Goal: Task Accomplishment & Management: Complete application form

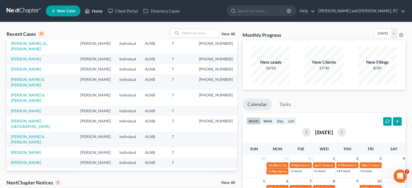
scroll to position [38, 0]
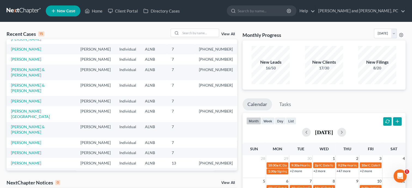
select select "6"
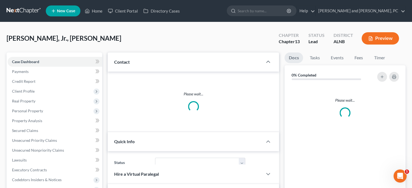
select select "0"
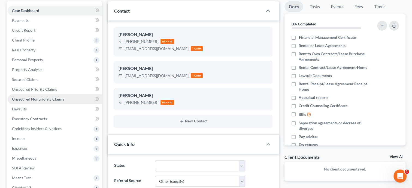
scroll to position [56, 0]
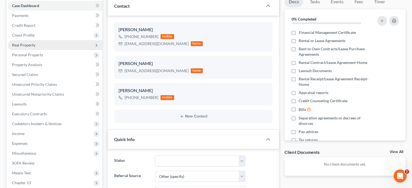
click at [31, 46] on span "Real Property" at bounding box center [23, 45] width 23 height 5
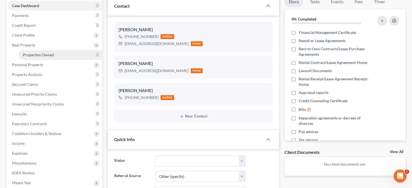
click at [33, 54] on span "Properties Owned" at bounding box center [38, 54] width 31 height 5
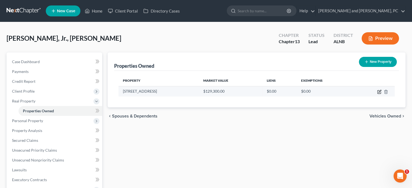
click at [381, 91] on icon "button" at bounding box center [379, 91] width 4 height 4
select select "0"
select select "3"
select select "0"
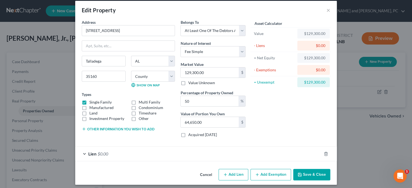
scroll to position [8, 0]
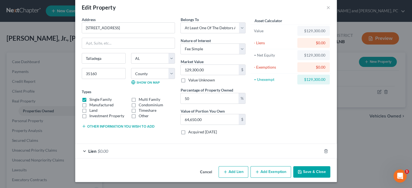
click at [122, 149] on div "Lien $0.00" at bounding box center [198, 150] width 247 height 14
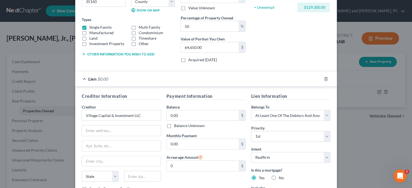
scroll to position [92, 0]
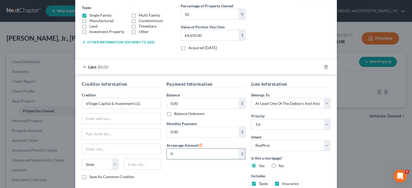
click at [182, 150] on input "0" at bounding box center [203, 153] width 72 height 10
type input "20,912.00"
click at [189, 132] on input "0.00" at bounding box center [203, 132] width 72 height 10
type input "1"
type input "1,500.00"
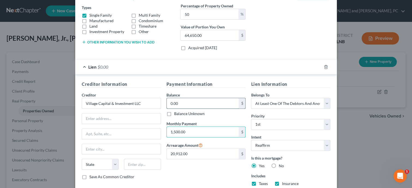
click at [191, 99] on input "0.00" at bounding box center [203, 103] width 72 height 10
type input "179,000.00"
click at [188, 174] on div "Payment Information Balance 179,000.00 $ Balance Unknown Balance Undetermined 1…" at bounding box center [206, 135] width 85 height 109
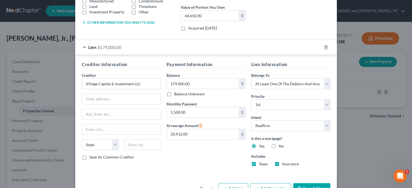
scroll to position [128, 0]
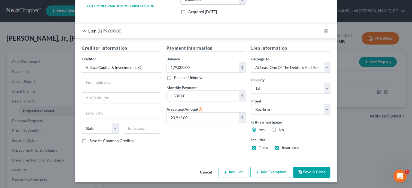
click at [299, 174] on button "Save & Close" at bounding box center [311, 171] width 37 height 11
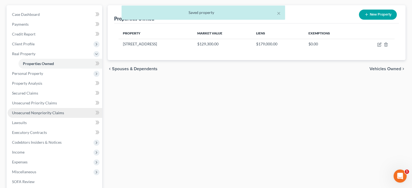
scroll to position [56, 0]
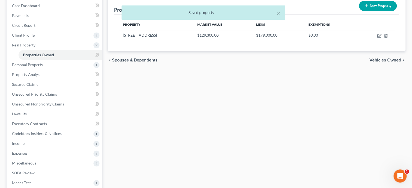
click at [143, 111] on div "Properties Owned New Property Property Market Value Liens Exemptions [STREET_AD…" at bounding box center [257, 119] width 304 height 246
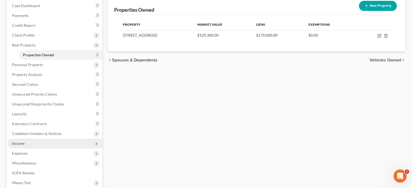
click at [15, 146] on span "Income" at bounding box center [55, 143] width 95 height 10
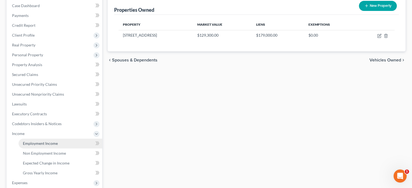
click at [53, 144] on span "Employment Income" at bounding box center [40, 143] width 35 height 5
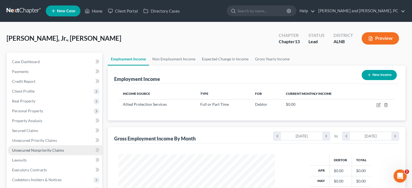
scroll to position [97, 167]
click at [370, 77] on button "New Income" at bounding box center [379, 75] width 35 height 10
select select "0"
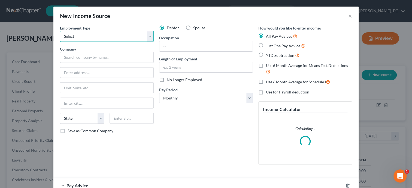
select select "0"
click option "Full or [DEMOGRAPHIC_DATA] Employment" at bounding box center [0, 0] width 0 height 0
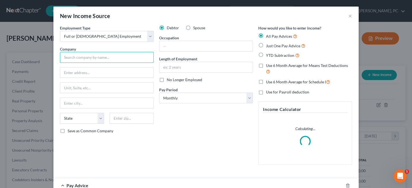
click at [103, 56] on input "text" at bounding box center [107, 57] width 94 height 11
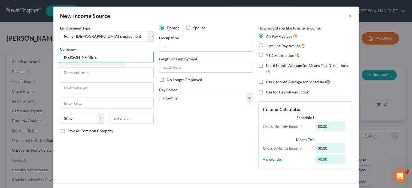
type input "[PERSON_NAME]'s"
type input "Talladega"
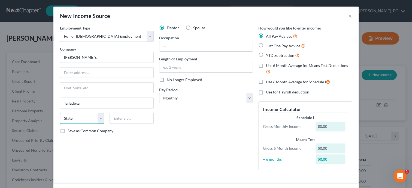
select select "0"
click option "AL" at bounding box center [0, 0] width 0 height 0
click at [173, 46] on input "text" at bounding box center [206, 46] width 93 height 10
type input "Labor"
click at [193, 67] on input "text" at bounding box center [206, 67] width 93 height 10
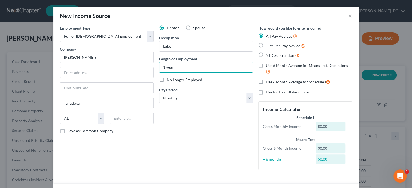
type input "1 year"
click at [266, 46] on label "Just One Pay Advice" at bounding box center [286, 46] width 40 height 6
click at [268, 46] on input "Just One Pay Advice" at bounding box center [270, 45] width 4 height 4
radio input "true"
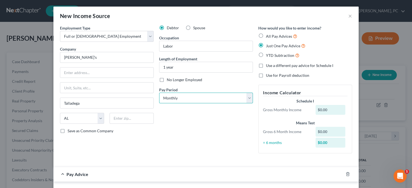
click at [159, 92] on select "Select Monthly Twice Monthly Every Other Week Weekly" at bounding box center [206, 97] width 94 height 11
select select "3"
click option "Weekly" at bounding box center [0, 0] width 0 height 0
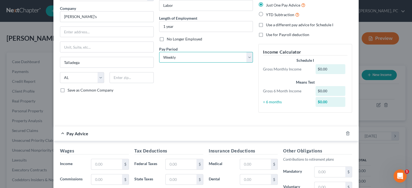
scroll to position [56, 0]
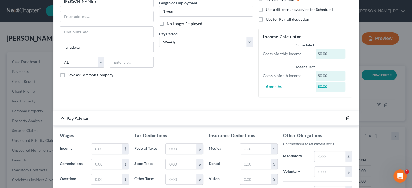
click at [347, 118] on icon "button" at bounding box center [348, 118] width 4 height 4
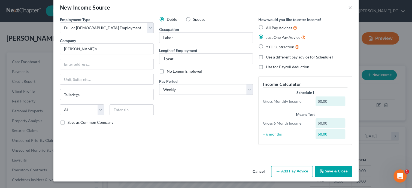
scroll to position [8, 0]
click at [325, 171] on button "Save & Close" at bounding box center [333, 171] width 37 height 11
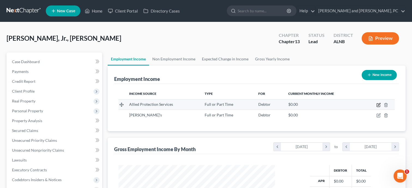
click at [378, 105] on icon "button" at bounding box center [379, 104] width 2 height 2
select select "0"
select select "1"
select select "3"
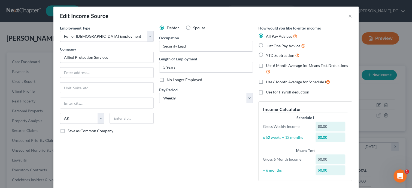
scroll to position [36, 0]
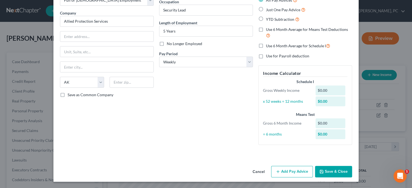
click at [329, 173] on button "Save & Close" at bounding box center [333, 171] width 37 height 11
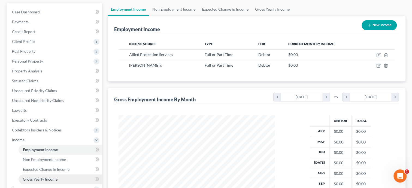
scroll to position [48, 0]
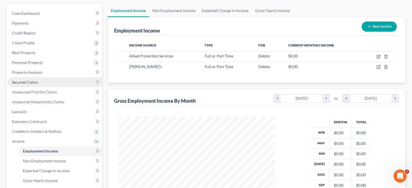
click at [47, 83] on link "Secured Claims" at bounding box center [55, 82] width 95 height 10
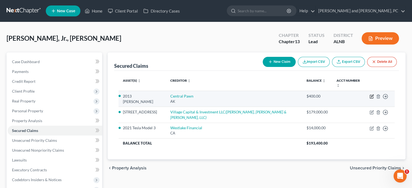
click at [371, 94] on icon "button" at bounding box center [372, 96] width 4 height 4
select select "1"
select select "6"
select select "0"
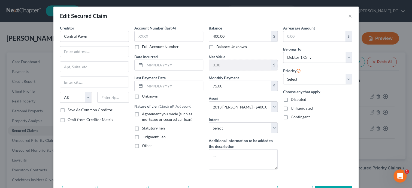
scroll to position [28, 0]
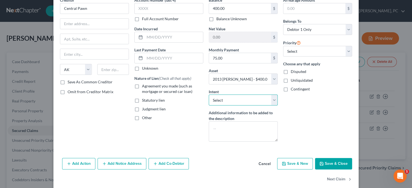
select select "2"
click option "Reaffirm" at bounding box center [0, 0] width 0 height 0
click at [340, 161] on button "Save & Close" at bounding box center [333, 163] width 37 height 11
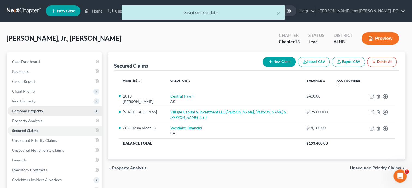
click at [31, 107] on span "Personal Property" at bounding box center [55, 111] width 95 height 10
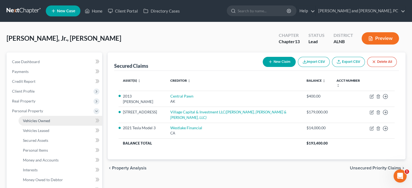
click at [32, 119] on span "Vehicles Owned" at bounding box center [36, 120] width 27 height 5
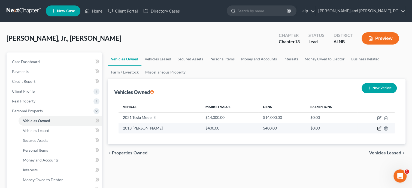
click at [379, 127] on icon "button" at bounding box center [379, 128] width 4 height 4
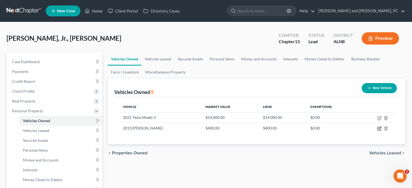
select select "0"
select select "13"
select select "3"
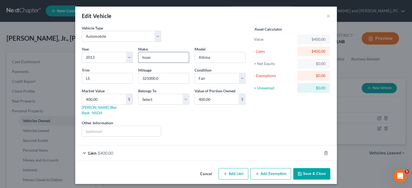
click at [140, 58] on input "Issan" at bounding box center [164, 57] width 50 height 10
type input "Nissan"
click at [138, 94] on select "Select Debtor 1 Only Debtor 2 Only Debtor 1 And Debtor 2 Only At Least One Of T…" at bounding box center [163, 99] width 51 height 11
select select "0"
click option "Debtor 1 Only" at bounding box center [0, 0] width 0 height 0
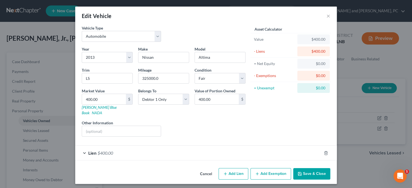
click at [115, 150] on div "Lien $400.00" at bounding box center [198, 152] width 247 height 14
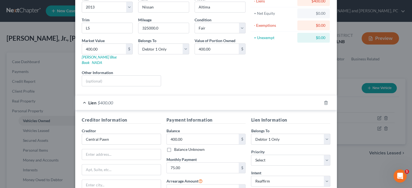
scroll to position [56, 0]
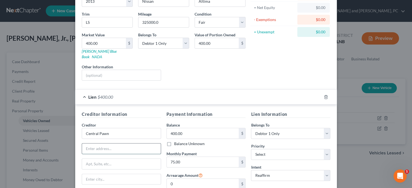
click at [96, 143] on input "text" at bounding box center [121, 148] width 79 height 10
paste input "[STREET_ADDRESS]"
type input "[STREET_ADDRESS]"
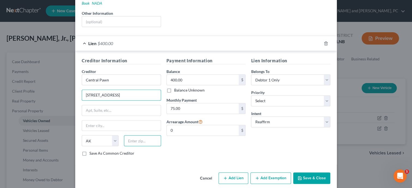
click at [146, 135] on input "text" at bounding box center [142, 140] width 37 height 11
type input "35160"
type input "Talladega"
select select "0"
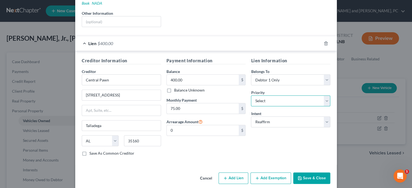
select select "0"
click option "1st" at bounding box center [0, 0] width 0 height 0
click at [302, 176] on icon "button" at bounding box center [300, 178] width 4 height 4
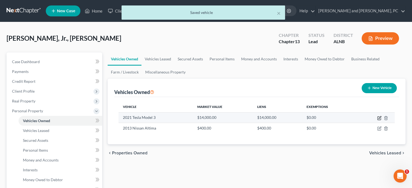
click at [378, 116] on icon "button" at bounding box center [379, 117] width 3 height 3
select select "0"
select select "5"
select select "2"
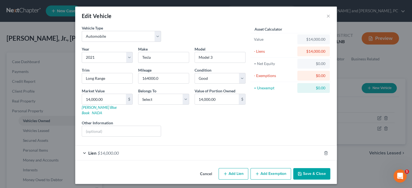
click at [101, 145] on div "Lien $14,000.00" at bounding box center [198, 152] width 247 height 14
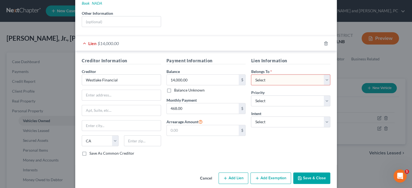
click at [310, 172] on button "Save & Close" at bounding box center [311, 177] width 37 height 11
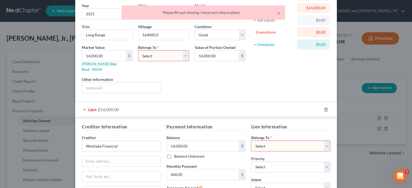
scroll to position [0, 0]
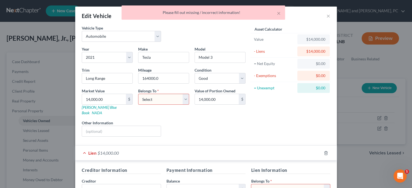
click at [138, 94] on select "Select Debtor 1 Only Debtor 2 Only Debtor 1 And Debtor 2 Only At Least One Of T…" at bounding box center [163, 99] width 51 height 11
select select "0"
click option "Debtor 1 Only" at bounding box center [0, 0] width 0 height 0
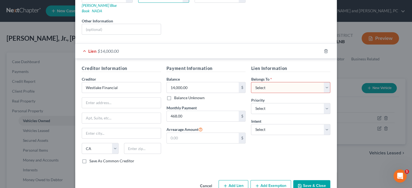
scroll to position [109, 0]
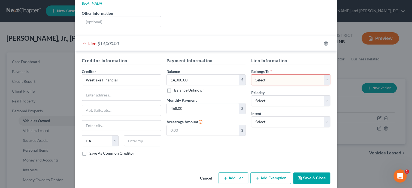
click at [303, 172] on button "Save & Close" at bounding box center [311, 177] width 37 height 11
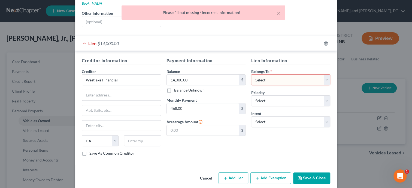
click at [210, 173] on button "Cancel" at bounding box center [206, 178] width 21 height 11
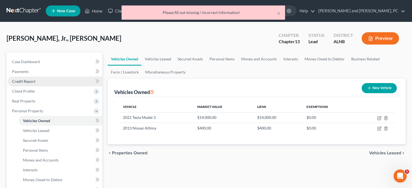
click at [14, 81] on span "Credit Report" at bounding box center [23, 81] width 23 height 5
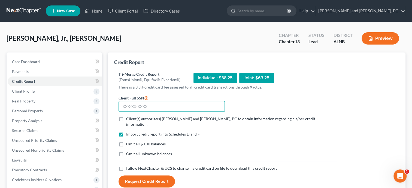
click at [174, 102] on input "text" at bounding box center [172, 106] width 106 height 11
type input "534-29-0210"
click at [126, 118] on label "Client(s) authorize(s) [PERSON_NAME] and [PERSON_NAME], PC to obtain informatio…" at bounding box center [231, 121] width 211 height 11
click at [128, 118] on input "Client(s) authorize(s) [PERSON_NAME] and [PERSON_NAME], PC to obtain informatio…" at bounding box center [130, 118] width 4 height 4
checkbox input "true"
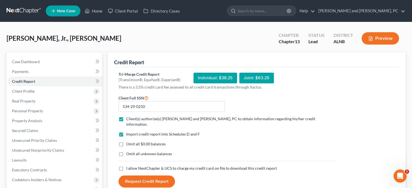
click at [126, 141] on label "Omit all $0.00 balances" at bounding box center [146, 143] width 40 height 5
click at [128, 141] on input "Omit all $0.00 balances" at bounding box center [130, 143] width 4 height 4
checkbox input "true"
click at [126, 165] on label "I allow NextChapter & UCS to charge my credit card on file to download this cre…" at bounding box center [201, 167] width 151 height 5
click at [128, 165] on input "I allow NextChapter & UCS to charge my credit card on file to download this cre…" at bounding box center [130, 167] width 4 height 4
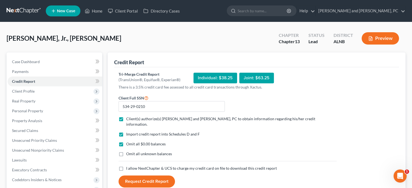
checkbox input "true"
click at [133, 176] on button "Request Credit Report" at bounding box center [147, 181] width 56 height 12
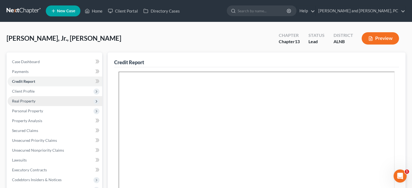
click at [42, 100] on span "Real Property" at bounding box center [55, 101] width 95 height 10
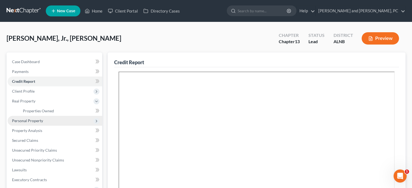
click at [40, 119] on span "Personal Property" at bounding box center [27, 120] width 31 height 5
click at [39, 121] on span "Vehicles Owned" at bounding box center [36, 120] width 27 height 5
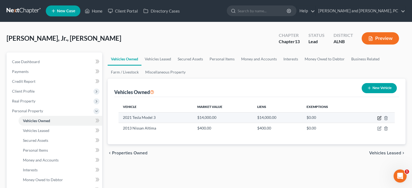
click at [379, 118] on icon "button" at bounding box center [379, 118] width 4 height 4
select select "0"
select select "5"
select select "2"
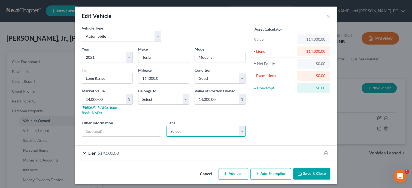
click at [167, 125] on select "Select Village Capital & In - $184,841.00 Westlake Fin - $14,448.00" at bounding box center [206, 130] width 79 height 11
select select "1"
select select
select select "4"
select select "0"
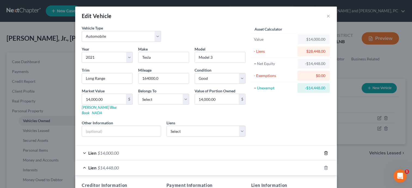
click at [326, 151] on icon "button" at bounding box center [326, 153] width 2 height 4
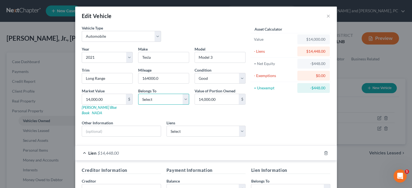
select select "0"
click option "Debtor 1 Only" at bounding box center [0, 0] width 0 height 0
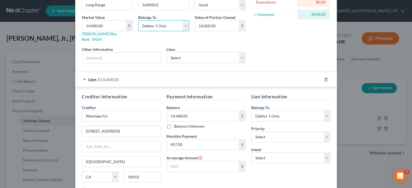
scroll to position [84, 0]
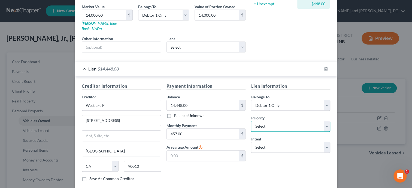
select select "0"
click option "1st" at bounding box center [0, 0] width 0 height 0
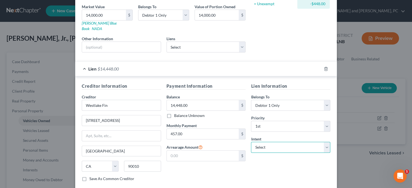
select select "2"
click option "Reaffirm" at bounding box center [0, 0] width 0 height 0
click at [280, 168] on div "Lien Information Belongs To * Select Debtor 1 Only Debtor 2 Only Debtor 1 And D…" at bounding box center [290, 134] width 85 height 103
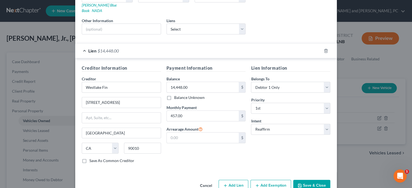
scroll to position [109, 0]
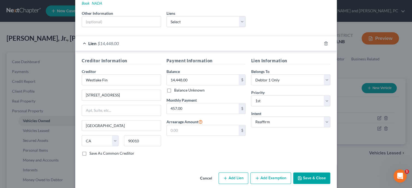
click at [323, 172] on button "Save & Close" at bounding box center [311, 177] width 37 height 11
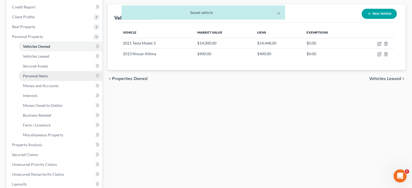
scroll to position [84, 0]
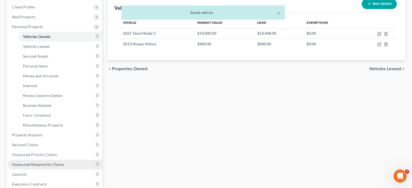
click at [40, 163] on span "Unsecured Nonpriority Claims" at bounding box center [38, 164] width 52 height 5
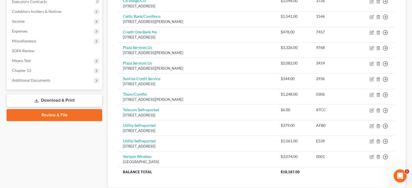
scroll to position [168, 0]
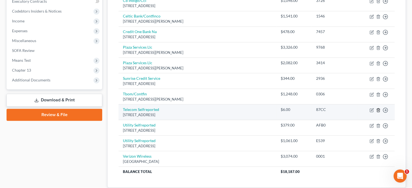
click at [379, 110] on icon "button" at bounding box center [378, 110] width 4 height 4
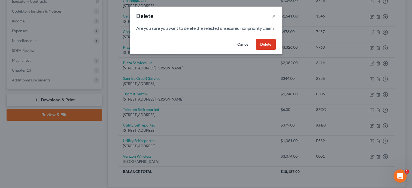
click at [262, 48] on button "Delete" at bounding box center [266, 44] width 20 height 11
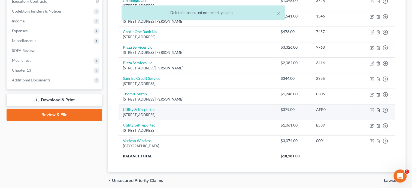
click at [378, 110] on icon "button" at bounding box center [378, 110] width 4 height 4
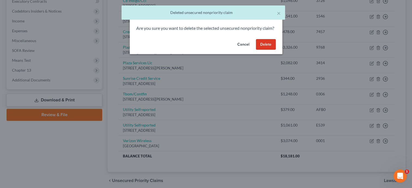
click at [269, 49] on button "Delete" at bounding box center [266, 44] width 20 height 11
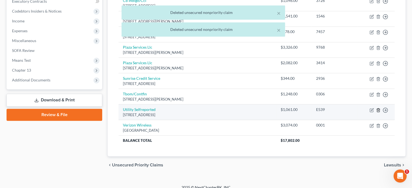
click at [377, 109] on icon "button" at bounding box center [378, 110] width 2 height 4
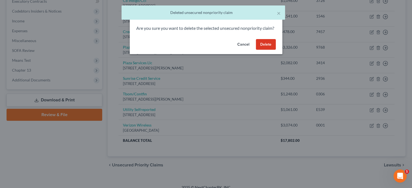
click at [268, 50] on button "Delete" at bounding box center [266, 44] width 20 height 11
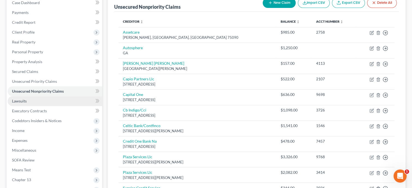
scroll to position [158, 0]
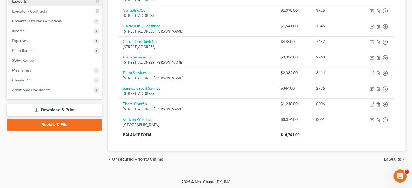
click at [75, 112] on link "Download & Print" at bounding box center [55, 109] width 96 height 13
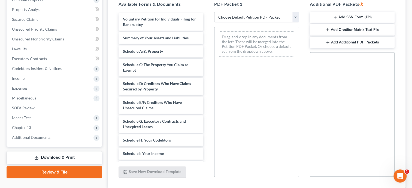
scroll to position [92, 0]
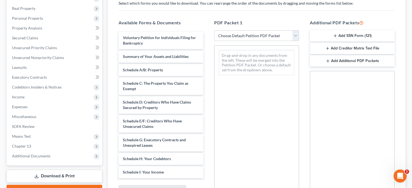
click at [355, 36] on button "Add SSN Form (121)" at bounding box center [352, 35] width 85 height 11
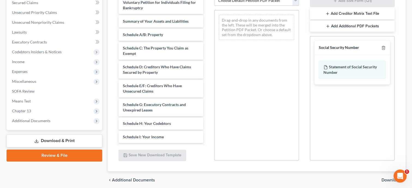
scroll to position [149, 0]
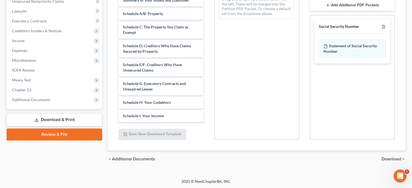
click at [393, 157] on span "Download" at bounding box center [392, 159] width 20 height 4
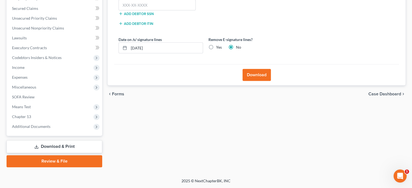
scroll to position [121, 0]
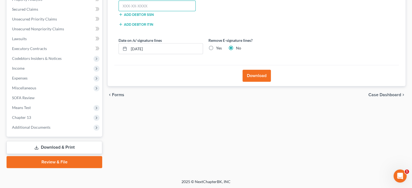
click at [187, 9] on input "text" at bounding box center [157, 6] width 77 height 11
type input "534-29-0210"
click at [244, 70] on button "Download" at bounding box center [257, 76] width 28 height 12
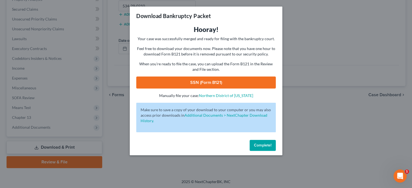
click at [233, 84] on link "SSN (Form B121)" at bounding box center [206, 82] width 140 height 12
click at [266, 145] on span "Complete!" at bounding box center [262, 145] width 17 height 5
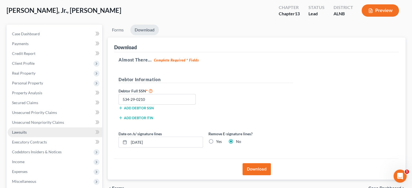
scroll to position [0, 0]
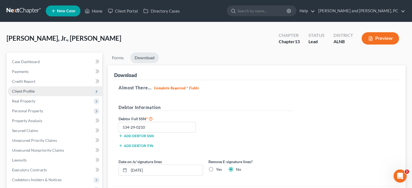
click at [39, 91] on span "Client Profile" at bounding box center [55, 91] width 95 height 10
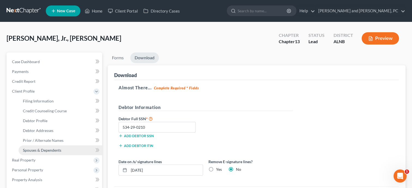
click at [48, 149] on span "Spouses & Dependents" at bounding box center [42, 150] width 38 height 5
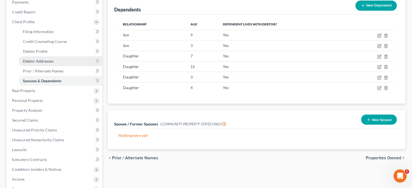
scroll to position [84, 0]
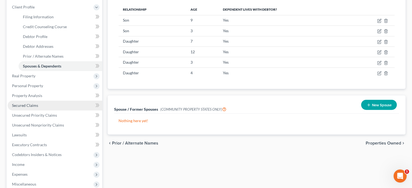
click at [38, 107] on link "Secured Claims" at bounding box center [55, 105] width 95 height 10
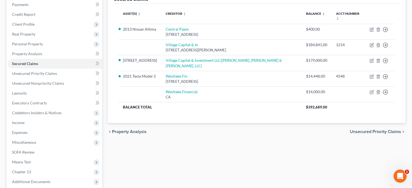
scroll to position [56, 0]
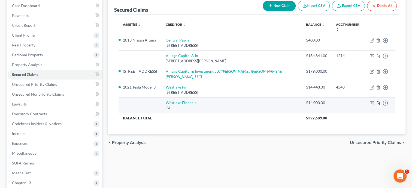
click at [379, 101] on icon "button" at bounding box center [378, 103] width 4 height 4
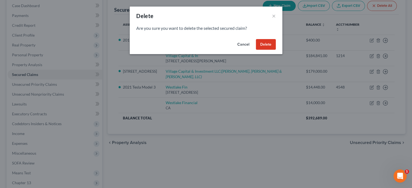
click at [262, 40] on button "Delete" at bounding box center [266, 44] width 20 height 11
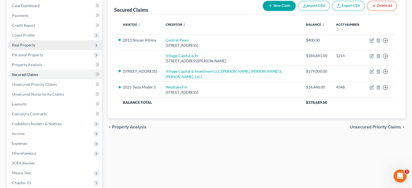
click at [30, 44] on span "Real Property" at bounding box center [23, 45] width 23 height 5
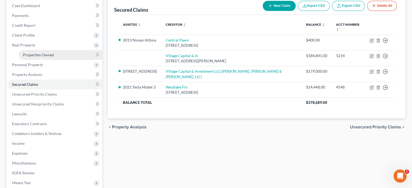
click at [31, 52] on span "Properties Owned" at bounding box center [38, 54] width 31 height 5
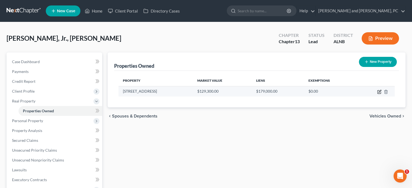
click at [380, 93] on icon "button" at bounding box center [379, 91] width 4 height 4
select select "0"
select select "3"
select select "0"
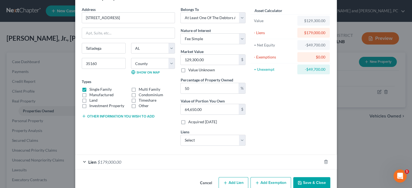
scroll to position [29, 0]
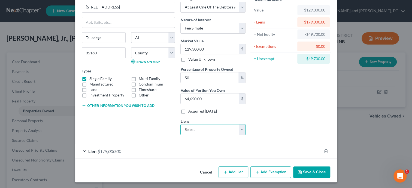
click at [181, 124] on select "Select Village Capital & In - $184,841.00" at bounding box center [213, 129] width 65 height 11
select select "31"
select select "0"
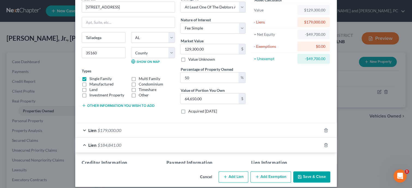
scroll to position [23, 0]
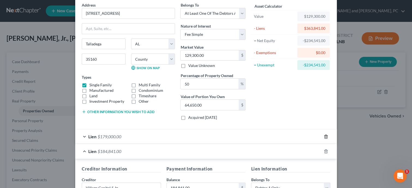
click at [325, 136] on icon "button" at bounding box center [326, 136] width 4 height 4
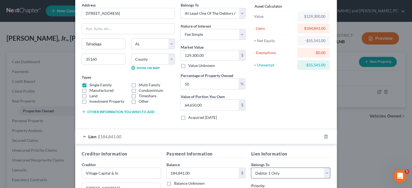
scroll to position [107, 0]
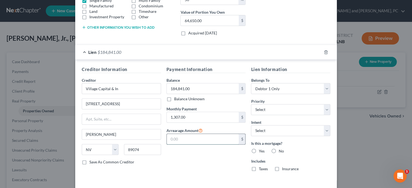
click at [210, 140] on input "text" at bounding box center [203, 139] width 72 height 10
type input "20,912.00"
click at [209, 167] on div "Payment Information Balance 184,841.00 $ Balance Unknown Balance Undetermined 1…" at bounding box center [206, 120] width 85 height 109
click at [251, 104] on select "Select 1st 2nd 3rd 4th 5th 6th 7th 8th 9th 10th 11th 12th 13th 14th 15th 16th 1…" at bounding box center [290, 109] width 79 height 11
select select "0"
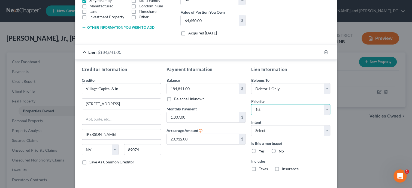
click option "1st" at bounding box center [0, 0] width 0 height 0
click at [251, 125] on select "Select Surrender Redeem Reaffirm Avoid Other" at bounding box center [290, 130] width 79 height 11
select select "2"
click option "Reaffirm" at bounding box center [0, 0] width 0 height 0
click at [259, 151] on label "Yes" at bounding box center [262, 150] width 6 height 5
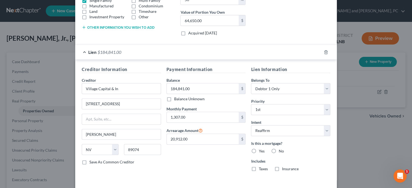
click at [261, 151] on input "Yes" at bounding box center [263, 150] width 4 height 4
radio input "true"
click at [259, 167] on label "Taxes" at bounding box center [263, 168] width 9 height 5
click at [261, 167] on input "Taxes" at bounding box center [263, 168] width 4 height 4
checkbox input "true"
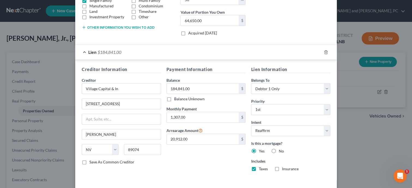
click at [282, 167] on label "Insurance" at bounding box center [290, 168] width 17 height 5
click at [284, 167] on input "Insurance" at bounding box center [286, 168] width 4 height 4
checkbox input "true"
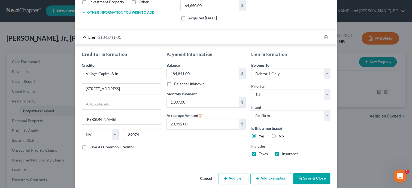
scroll to position [128, 0]
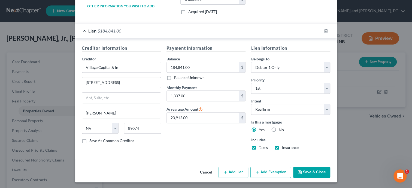
click at [303, 173] on button "Save & Close" at bounding box center [311, 171] width 37 height 11
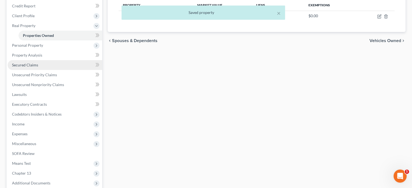
scroll to position [84, 0]
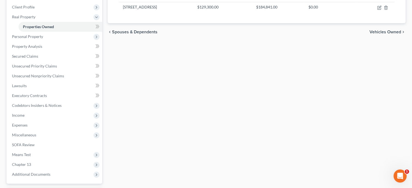
click at [164, 125] on div "Properties Owned New Property Property Market Value Liens Exemptions [STREET_AD…" at bounding box center [257, 91] width 304 height 246
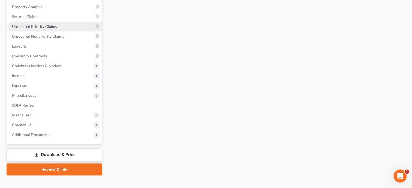
scroll to position [131, 0]
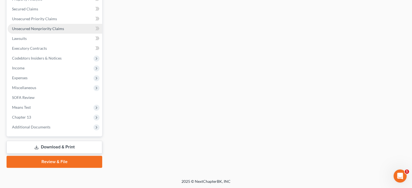
click at [26, 29] on span "Unsecured Nonpriority Claims" at bounding box center [38, 28] width 52 height 5
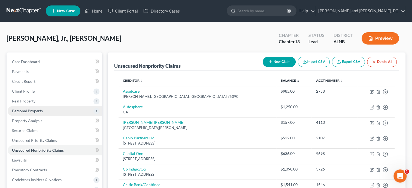
click at [52, 113] on span "Personal Property" at bounding box center [55, 111] width 95 height 10
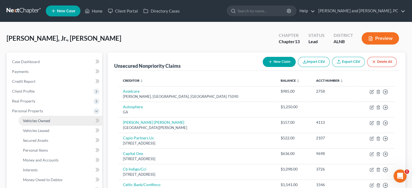
click at [45, 124] on link "Vehicles Owned" at bounding box center [61, 121] width 84 height 10
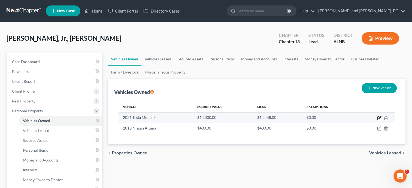
click at [379, 119] on icon "button" at bounding box center [379, 118] width 4 height 4
select select "0"
select select "5"
select select "2"
select select "0"
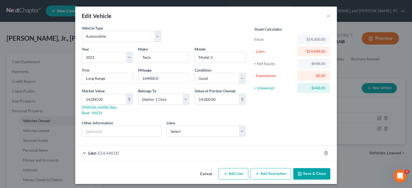
click at [121, 148] on div "Lien $14,448.00" at bounding box center [198, 152] width 247 height 14
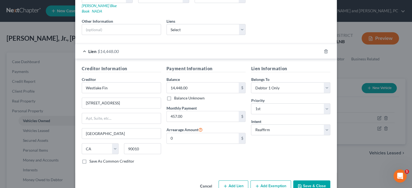
scroll to position [109, 0]
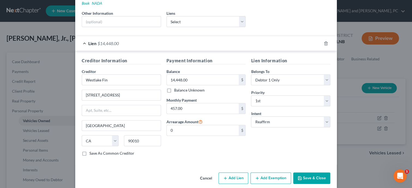
click at [309, 172] on button "Save & Close" at bounding box center [311, 177] width 37 height 11
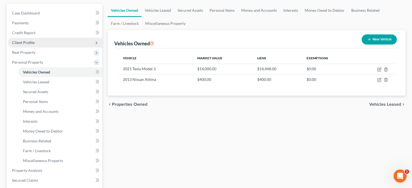
scroll to position [56, 0]
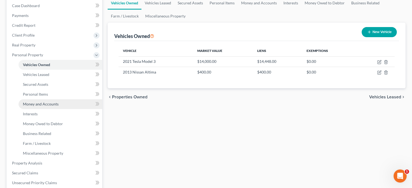
click at [37, 100] on link "Money and Accounts" at bounding box center [61, 104] width 84 height 10
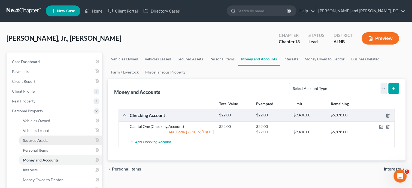
scroll to position [28, 0]
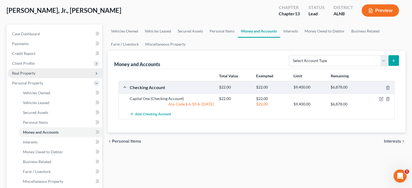
click at [35, 73] on span "Real Property" at bounding box center [23, 73] width 23 height 5
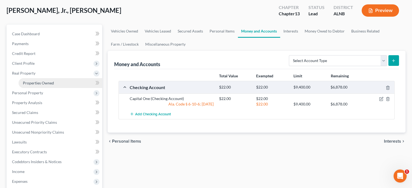
click at [36, 81] on span "Properties Owned" at bounding box center [38, 82] width 31 height 5
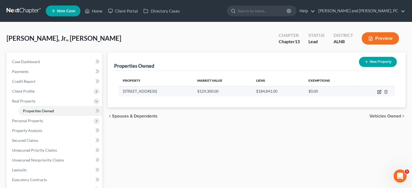
click at [378, 92] on icon "button" at bounding box center [379, 91] width 4 height 4
select select "0"
select select "3"
select select "0"
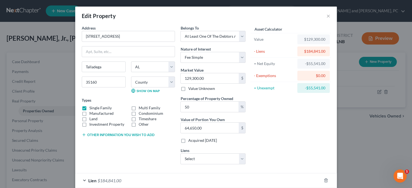
scroll to position [28, 0]
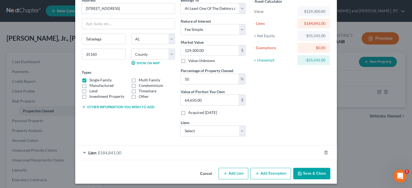
click at [200, 154] on div "Lien $184,841.00" at bounding box center [198, 152] width 247 height 14
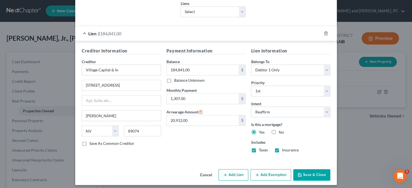
scroll to position [149, 0]
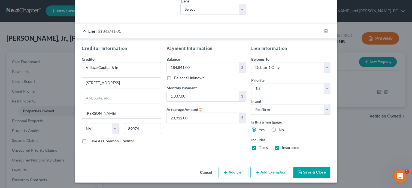
click at [307, 170] on button "Save & Close" at bounding box center [311, 171] width 37 height 11
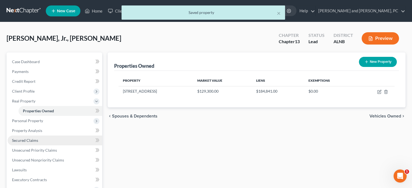
click at [50, 139] on link "Secured Claims" at bounding box center [55, 140] width 95 height 10
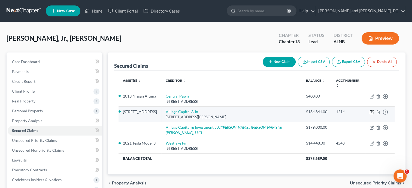
click at [372, 110] on icon "button" at bounding box center [371, 111] width 3 height 3
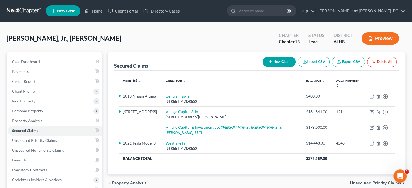
select select "31"
select select "4"
select select "2"
select select "0"
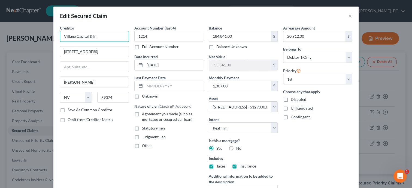
click at [111, 35] on input "Village Capital & In" at bounding box center [94, 36] width 69 height 11
type input "Village Capital & Investments"
click at [142, 113] on label "Agreement you made (such as mortgage or secured car loan)" at bounding box center [172, 116] width 61 height 11
click at [144, 113] on input "Agreement you made (such as mortgage or secured car loan)" at bounding box center [146, 113] width 4 height 4
checkbox input "true"
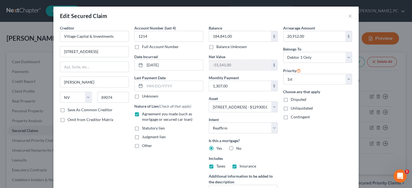
scroll to position [56, 0]
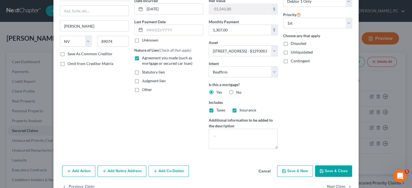
click at [331, 167] on button "Save & Close" at bounding box center [333, 170] width 37 height 11
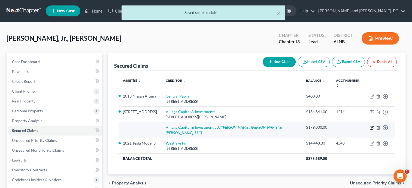
click at [371, 125] on icon "button" at bounding box center [372, 127] width 4 height 4
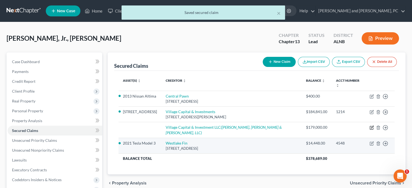
select select "2"
select select "3"
select select "0"
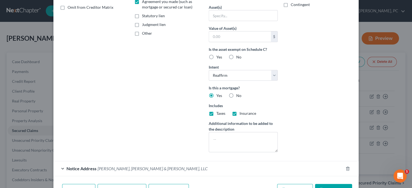
scroll to position [145, 0]
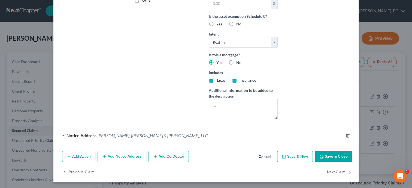
click at [105, 131] on div "Notice Address [PERSON_NAME], [PERSON_NAME] & [PERSON_NAME], LLC" at bounding box center [198, 135] width 290 height 14
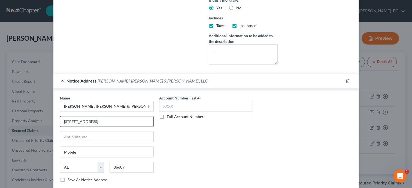
scroll to position [247, 0]
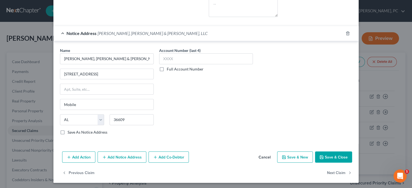
click at [68, 131] on label "Save As Notice Address" at bounding box center [88, 131] width 40 height 5
click at [70, 131] on input "Save As Notice Address" at bounding box center [72, 131] width 4 height 4
checkbox input "true"
click at [346, 156] on button "Save & Close" at bounding box center [333, 156] width 37 height 11
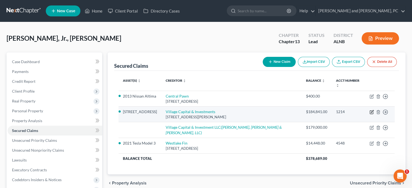
click at [371, 110] on icon "button" at bounding box center [372, 112] width 4 height 4
select select "31"
select select "4"
select select "2"
select select "0"
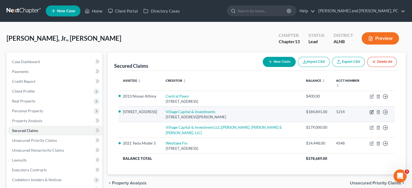
select select "0"
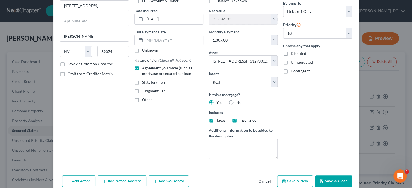
scroll to position [71, 0]
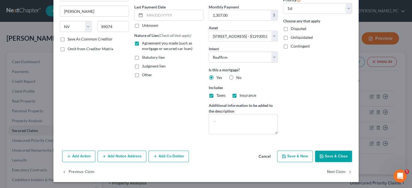
click at [111, 154] on button "Add Notice Address" at bounding box center [122, 155] width 49 height 11
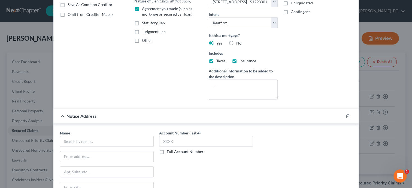
scroll to position [99, 0]
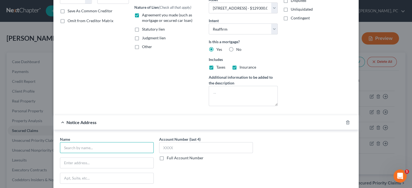
click at [117, 143] on input "text" at bounding box center [107, 147] width 94 height 11
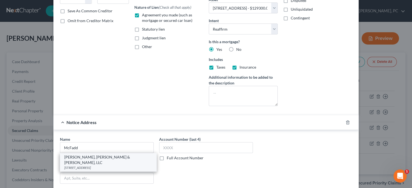
click at [110, 158] on div "[PERSON_NAME], [PERSON_NAME] & [PERSON_NAME], LLC" at bounding box center [108, 159] width 88 height 11
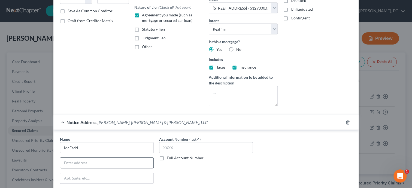
type input "[PERSON_NAME], [PERSON_NAME] & [PERSON_NAME], LLC"
type input "[STREET_ADDRESS]"
type input "Mobile"
select select "0"
type input "36609"
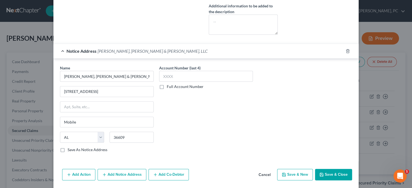
scroll to position [183, 0]
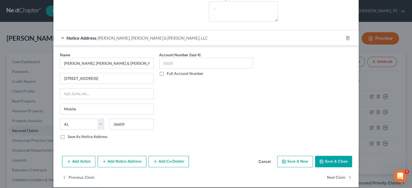
click at [335, 159] on button "Save & Close" at bounding box center [333, 160] width 37 height 11
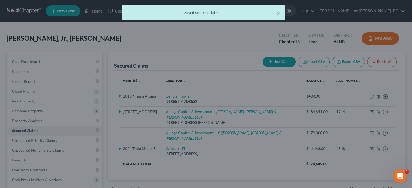
scroll to position [0, 0]
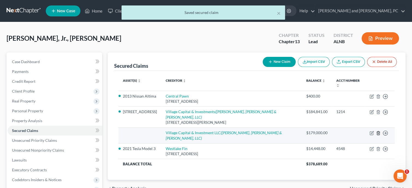
click at [378, 131] on icon "button" at bounding box center [378, 133] width 2 height 4
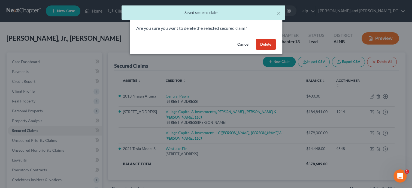
click at [273, 45] on button "Delete" at bounding box center [266, 44] width 20 height 11
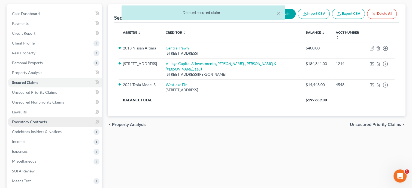
scroll to position [56, 0]
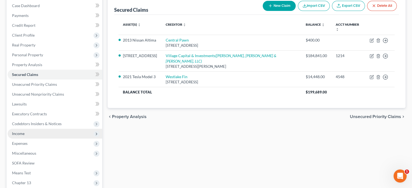
click at [38, 131] on span "Income" at bounding box center [55, 133] width 95 height 10
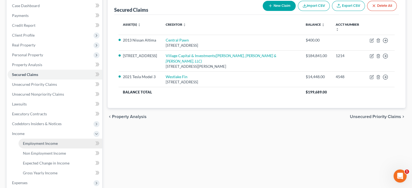
click at [38, 141] on span "Employment Income" at bounding box center [40, 143] width 35 height 5
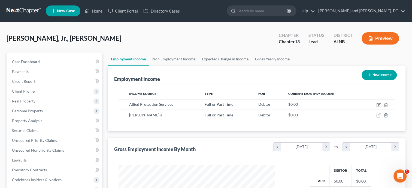
scroll to position [97, 167]
click at [378, 105] on icon "button" at bounding box center [379, 104] width 2 height 2
select select "0"
select select "1"
select select "3"
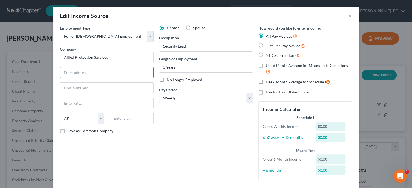
click at [74, 74] on input "text" at bounding box center [106, 72] width 93 height 10
click at [64, 61] on input "Allied Protection Services" at bounding box center [107, 57] width 94 height 11
type input "Universal Protection Services"
click at [68, 76] on input "text" at bounding box center [106, 72] width 93 height 10
type input "[STREET_ADDRESS][US_STATE]"
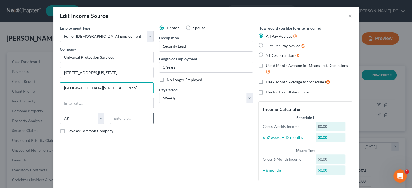
type input "[GEOGRAPHIC_DATA][STREET_ADDRESS]"
click at [120, 118] on input "text" at bounding box center [132, 118] width 44 height 11
type input "19428"
type input "Conshohocken"
select select "39"
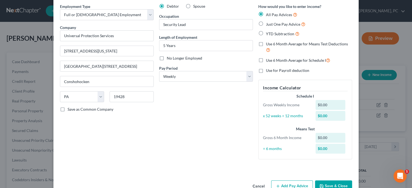
scroll to position [36, 0]
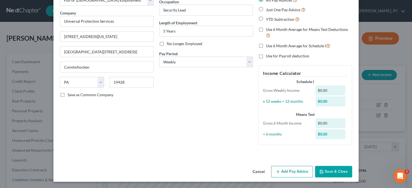
click at [300, 169] on button "Add Pay Advice" at bounding box center [292, 171] width 42 height 11
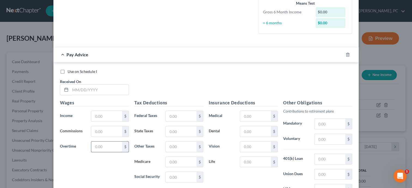
scroll to position [148, 0]
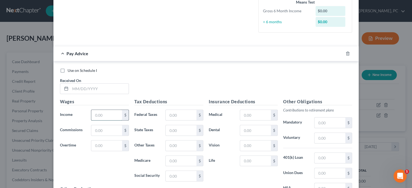
click at [101, 116] on input "text" at bounding box center [106, 115] width 31 height 10
type input "816.00"
click at [179, 114] on input "text" at bounding box center [181, 115] width 31 height 10
click at [180, 175] on input "text" at bounding box center [181, 175] width 31 height 10
type input "49.80"
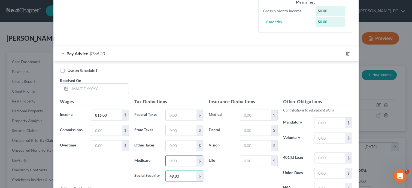
click at [188, 159] on input "text" at bounding box center [181, 160] width 31 height 10
type input "11.65"
click at [190, 146] on input "text" at bounding box center [181, 145] width 31 height 10
type input "8.03"
click at [186, 129] on input "text" at bounding box center [181, 130] width 31 height 10
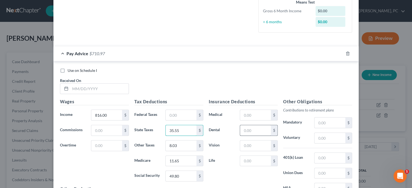
type input "35.55"
click at [254, 128] on input "text" at bounding box center [255, 130] width 31 height 10
type input "10.67"
click at [252, 145] on input "text" at bounding box center [255, 145] width 31 height 10
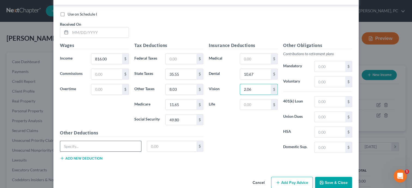
type input "2.06"
click at [70, 145] on input "text" at bounding box center [100, 146] width 81 height 10
type input "STD"
type input "5.08"
click at [77, 156] on button "Add new deduction" at bounding box center [81, 158] width 43 height 4
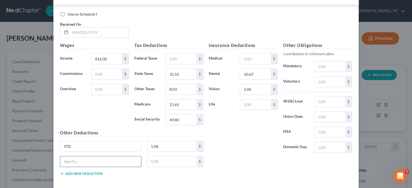
click at [77, 158] on input "text" at bounding box center [100, 161] width 81 height 10
type input "Supp Life"
type input "4.58"
click at [82, 173] on button "Add new deduction" at bounding box center [81, 173] width 43 height 4
click at [82, 173] on input "text" at bounding box center [100, 176] width 81 height 10
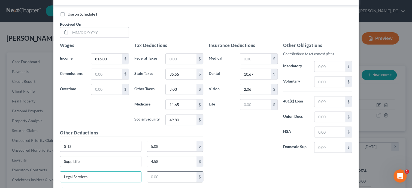
type input "Legal Services"
click at [160, 171] on input "text" at bounding box center [172, 176] width 50 height 10
type input "9.39"
click at [214, 158] on div "Insurance Deductions Medical $ Dental 10.67 $ Vision 2.06 $ Life $ Other Obliga…" at bounding box center [280, 118] width 149 height 153
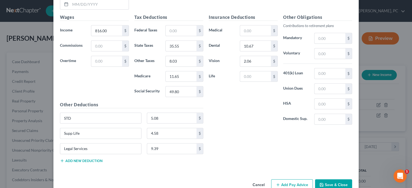
click at [332, 185] on button "Save & Close" at bounding box center [333, 184] width 37 height 11
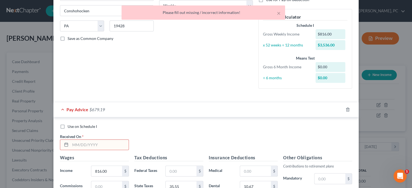
scroll to position [0, 0]
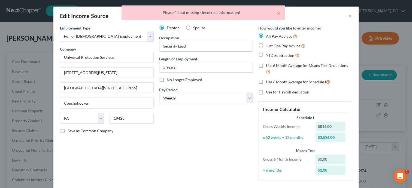
click at [266, 47] on label "Just One Pay Advice" at bounding box center [286, 46] width 40 height 6
click at [268, 46] on input "Just One Pay Advice" at bounding box center [270, 45] width 4 height 4
radio input "true"
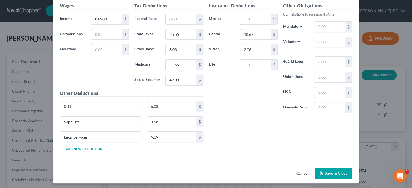
scroll to position [197, 0]
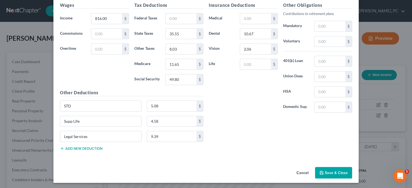
click at [329, 167] on button "Save & Close" at bounding box center [333, 172] width 37 height 11
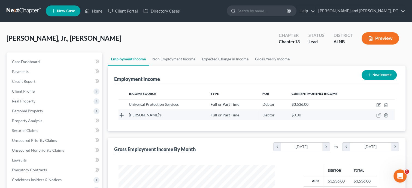
click at [379, 116] on icon "button" at bounding box center [379, 115] width 4 height 4
select select "0"
select select "3"
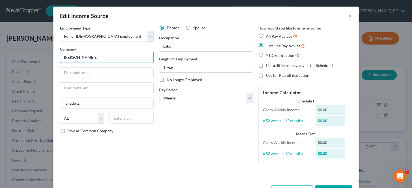
click at [89, 58] on input "[PERSON_NAME]'s" at bounding box center [107, 57] width 94 height 11
type input "A"
type input "ARG Resources LLC"
type input "Three Glenlake Pkwy"
type input "30328"
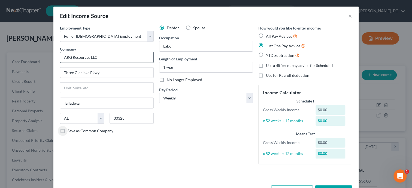
type input "[GEOGRAPHIC_DATA]"
select select "10"
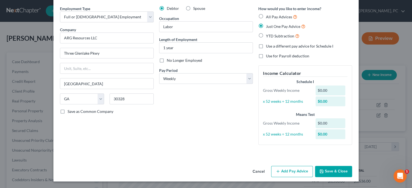
click at [283, 168] on button "Add Pay Advice" at bounding box center [292, 171] width 42 height 11
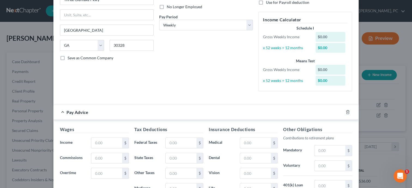
scroll to position [131, 0]
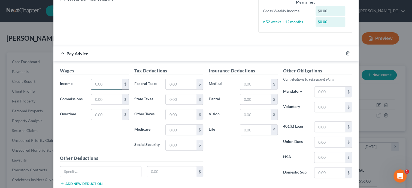
click at [118, 84] on input "text" at bounding box center [106, 84] width 31 height 10
type input "330.85"
click at [178, 142] on input "text" at bounding box center [181, 145] width 31 height 10
type input "20.52"
click at [170, 131] on input "text" at bounding box center [181, 129] width 31 height 10
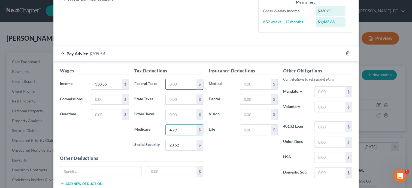
type input "4.79"
click at [175, 85] on input "text" at bounding box center [181, 84] width 31 height 10
type input "4.24"
click at [172, 95] on input "text" at bounding box center [181, 99] width 31 height 10
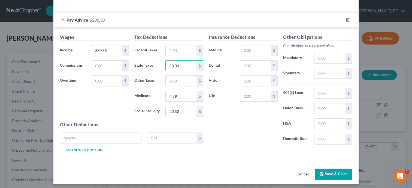
scroll to position [167, 0]
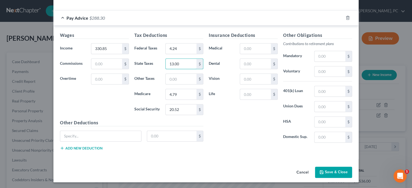
type input "13.00"
click at [322, 172] on polyline "button" at bounding box center [322, 172] width 2 height 1
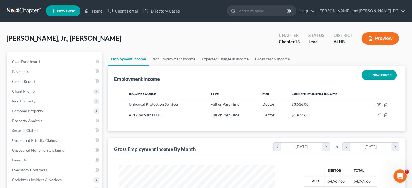
click at [246, 152] on div "Gross Employment Income By Month chevron_left [DATE] chevron_right to chevron_l…" at bounding box center [256, 145] width 285 height 16
click at [268, 59] on link "Gross Yearly Income" at bounding box center [272, 58] width 41 height 13
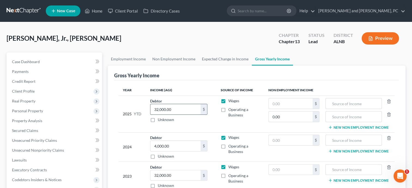
click at [181, 107] on input "32,000.00" at bounding box center [176, 109] width 50 height 10
type input "2"
type input "37,309.20"
click at [158, 121] on label "Unknown" at bounding box center [166, 119] width 16 height 5
click at [160, 120] on input "Unknown" at bounding box center [162, 119] width 4 height 4
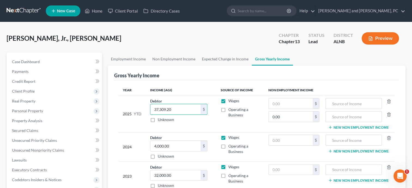
checkbox input "true"
type input "0.00"
click at [158, 120] on label "Unknown" at bounding box center [166, 119] width 16 height 5
click at [160, 120] on input "Unknown" at bounding box center [162, 119] width 4 height 4
checkbox input "false"
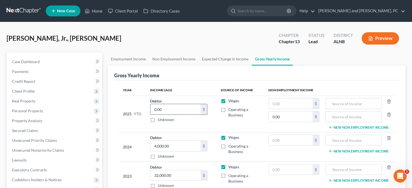
click at [174, 109] on input "0.00" at bounding box center [176, 109] width 50 height 10
click at [181, 108] on input "0.00" at bounding box center [176, 109] width 50 height 10
drag, startPoint x: 181, startPoint y: 108, endPoint x: 140, endPoint y: 117, distance: 41.1
click at [151, 114] on input "0.00" at bounding box center [176, 109] width 50 height 10
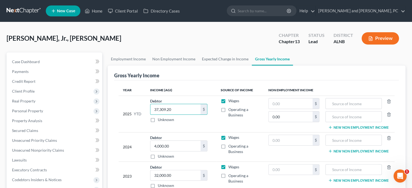
type input "37,309.20"
click at [136, 118] on td "2025 YTD" at bounding box center [132, 113] width 27 height 37
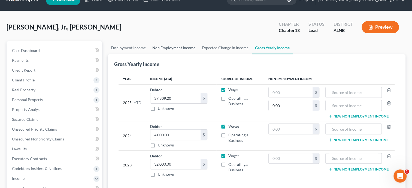
scroll to position [28, 0]
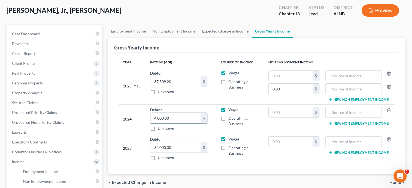
click at [176, 117] on input "4,000.00" at bounding box center [176, 118] width 50 height 10
type input "38,478.00"
click at [181, 145] on input "32,000.00" at bounding box center [176, 147] width 50 height 10
type input "38,764.00"
click at [199, 160] on td "Debtor 38,764.00 $ Unknown Balance Undetermined 38,764.00 $ Unknown" at bounding box center [181, 147] width 71 height 29
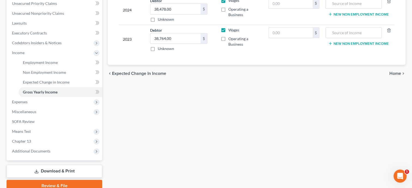
scroll to position [140, 0]
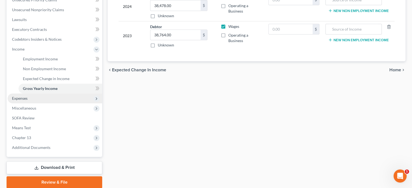
click at [25, 99] on span "Expenses" at bounding box center [20, 98] width 16 height 5
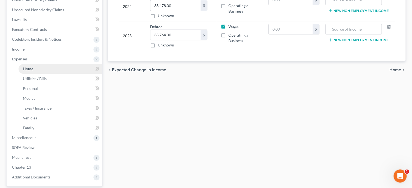
click at [29, 69] on span "Home" at bounding box center [28, 68] width 10 height 5
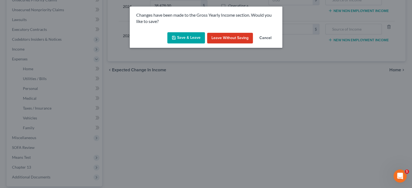
click at [195, 36] on button "Save & Leave" at bounding box center [186, 37] width 38 height 11
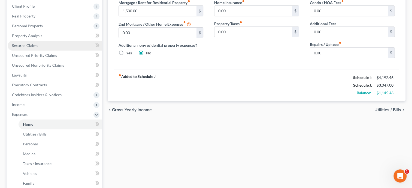
scroll to position [112, 0]
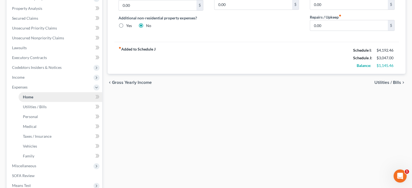
click at [55, 95] on link "Home" at bounding box center [61, 97] width 84 height 10
click at [31, 95] on span "Home" at bounding box center [28, 96] width 10 height 5
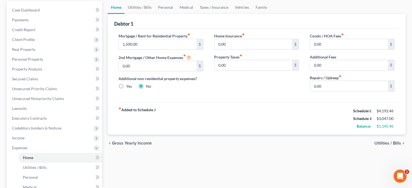
scroll to position [0, 0]
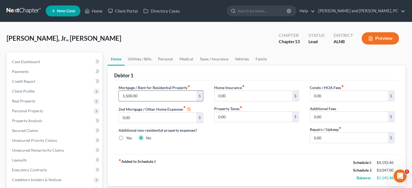
click at [143, 92] on input "1,500.00" at bounding box center [158, 96] width 78 height 10
click at [244, 136] on div "Home Insurance fiber_manual_record 0.00 $ Property Taxes fiber_manual_record 0.…" at bounding box center [257, 116] width 96 height 63
click at [146, 59] on link "Utilities / Bills" at bounding box center [140, 58] width 30 height 13
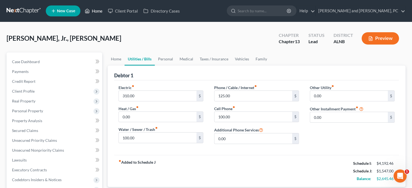
click at [101, 13] on link "Home" at bounding box center [93, 11] width 23 height 10
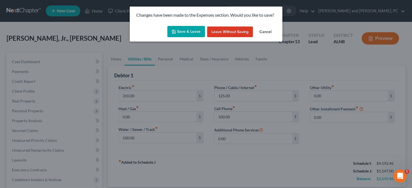
click at [182, 34] on button "Save & Leave" at bounding box center [186, 31] width 38 height 11
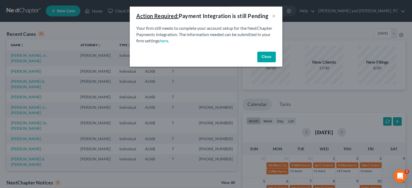
click at [261, 58] on button "Close" at bounding box center [266, 57] width 19 height 11
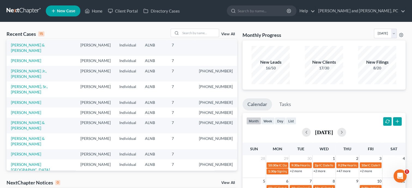
scroll to position [38, 0]
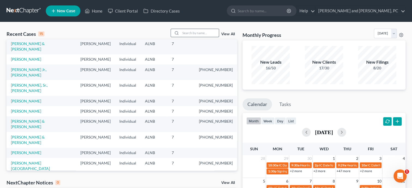
click at [193, 31] on input "search" at bounding box center [200, 33] width 38 height 8
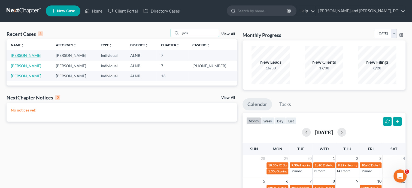
type input "jack"
click at [25, 56] on link "[PERSON_NAME]" at bounding box center [26, 55] width 30 height 5
select select "1"
select select "0"
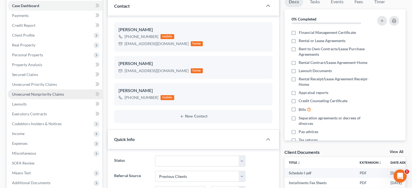
scroll to position [22, 0]
click at [29, 93] on span "Unsecured Nonpriority Claims" at bounding box center [38, 94] width 52 height 5
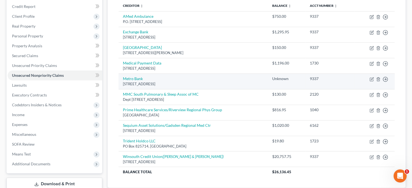
scroll to position [84, 0]
